Goal: Task Accomplishment & Management: Complete application form

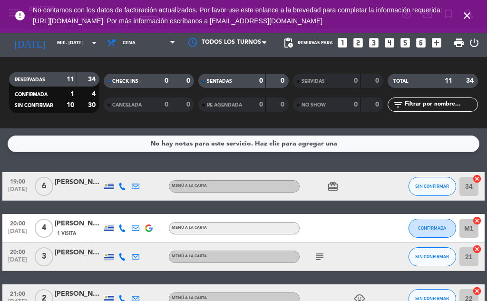
click at [324, 256] on icon "subject" at bounding box center [319, 256] width 11 height 11
click at [462, 11] on icon "close" at bounding box center [466, 15] width 11 height 11
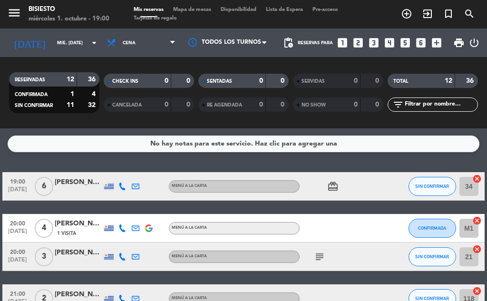
scroll to position [95, 0]
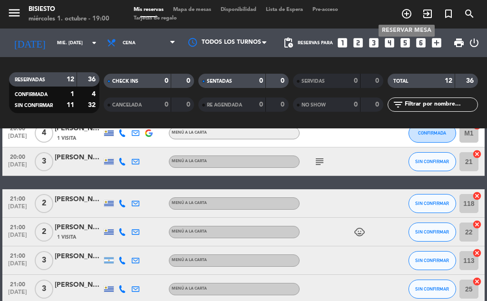
click at [405, 9] on icon "add_circle_outline" at bounding box center [406, 13] width 11 height 11
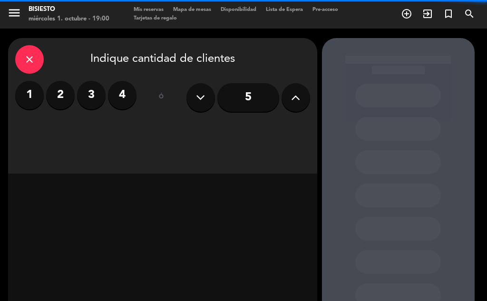
click at [62, 88] on label "2" at bounding box center [60, 95] width 29 height 29
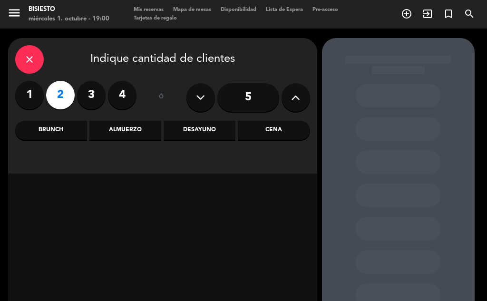
click at [245, 127] on div "Cena" at bounding box center [274, 130] width 72 height 19
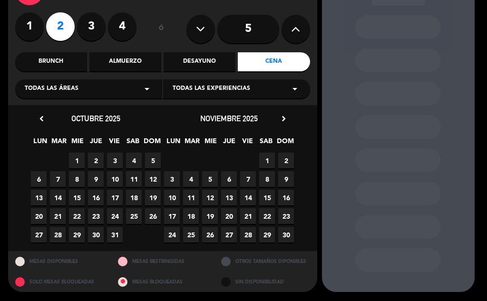
click at [77, 159] on span "1" at bounding box center [77, 161] width 16 height 16
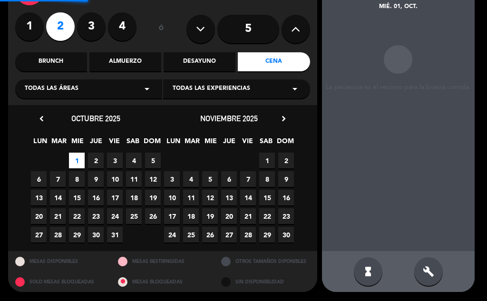
scroll to position [38, 0]
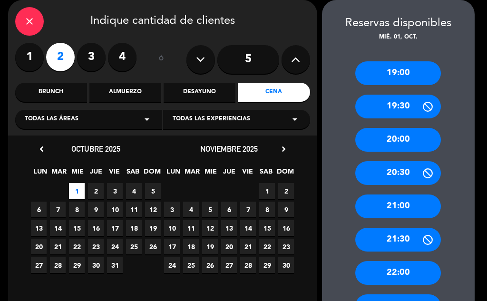
click at [386, 172] on div "20:30" at bounding box center [398, 173] width 86 height 24
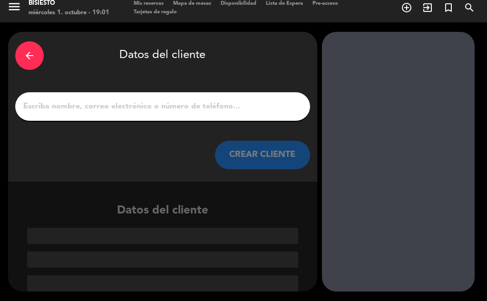
scroll to position [6, 0]
click at [105, 106] on input "1" at bounding box center [162, 106] width 280 height 13
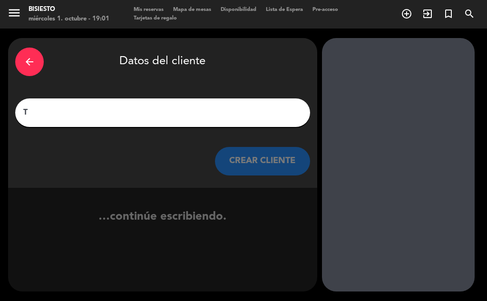
scroll to position [0, 0]
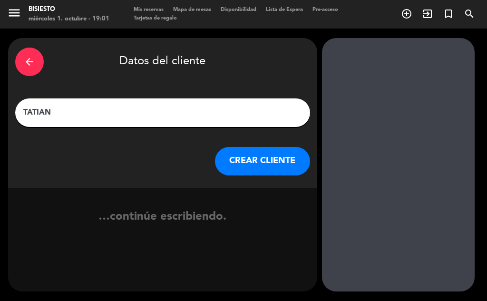
type input "[PERSON_NAME]"
click at [263, 160] on button "CREAR CLIENTE" at bounding box center [262, 161] width 95 height 29
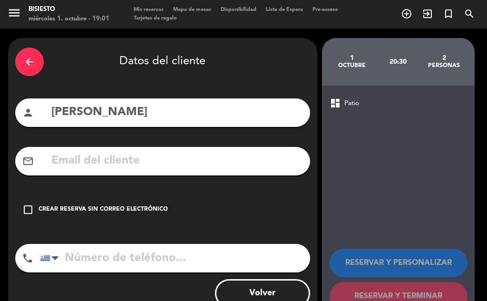
click at [164, 217] on div "check_box_outline_blank Crear reserva sin correo electrónico" at bounding box center [162, 209] width 295 height 29
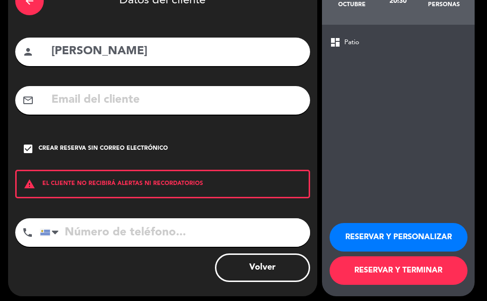
scroll to position [66, 0]
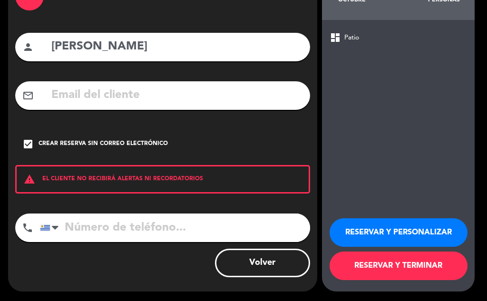
click at [193, 226] on input "tel" at bounding box center [175, 227] width 270 height 29
type input "099629507"
click at [378, 262] on button "RESERVAR Y TERMINAR" at bounding box center [398, 265] width 138 height 29
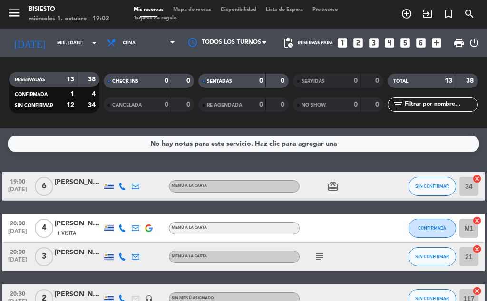
click at [341, 255] on div "subject" at bounding box center [339, 256] width 80 height 28
drag, startPoint x: 362, startPoint y: 159, endPoint x: 398, endPoint y: 258, distance: 105.9
click at [362, 159] on div "No hay notas para este servicio. Haz clic para agregar una 19:00 [DATE] 6 [PERS…" at bounding box center [243, 214] width 487 height 173
